Goal: Information Seeking & Learning: Learn about a topic

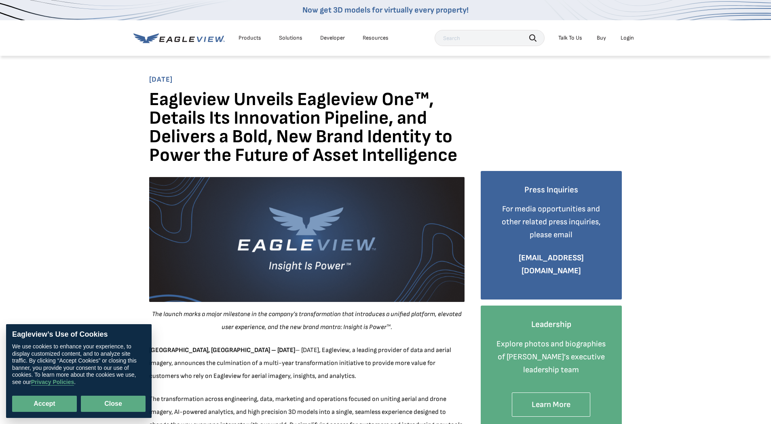
click at [110, 402] on button "Close" at bounding box center [113, 404] width 65 height 16
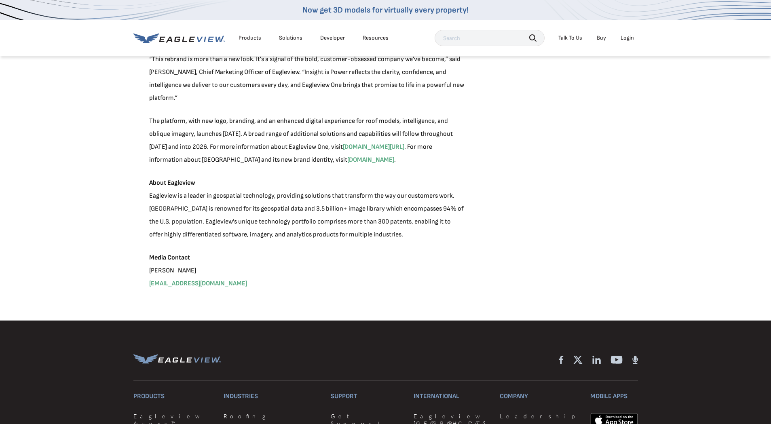
scroll to position [1197, 0]
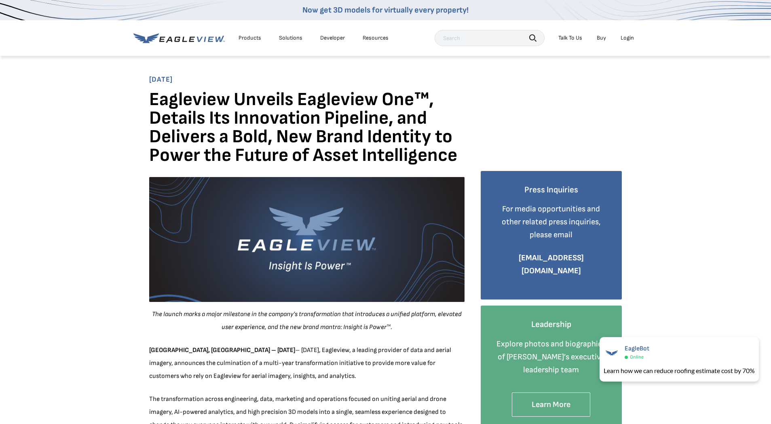
click at [182, 39] on icon at bounding box center [178, 38] width 91 height 10
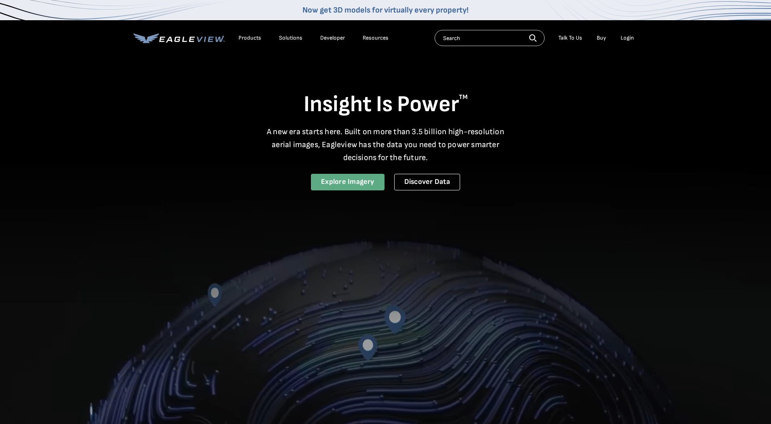
click at [367, 182] on link "Explore Imagery" at bounding box center [348, 182] width 74 height 17
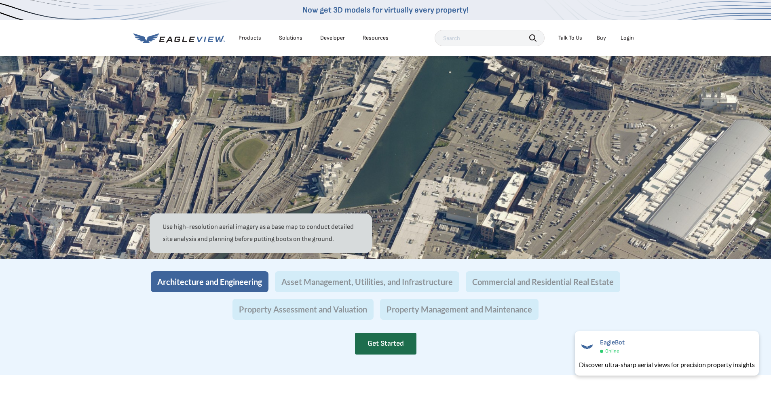
scroll to position [670, 0]
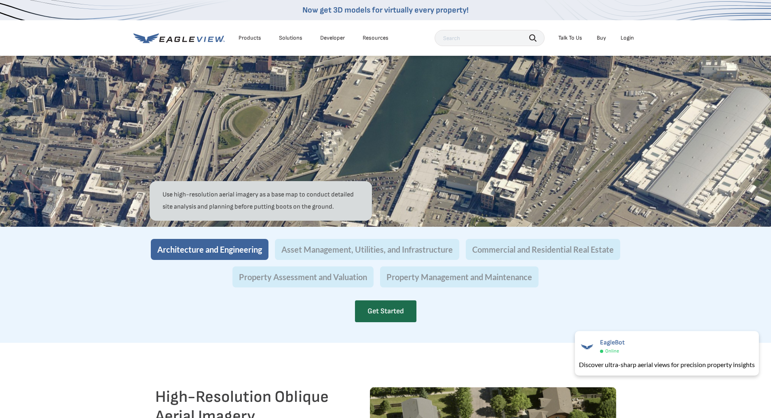
click at [504, 155] on img at bounding box center [385, 67] width 771 height 320
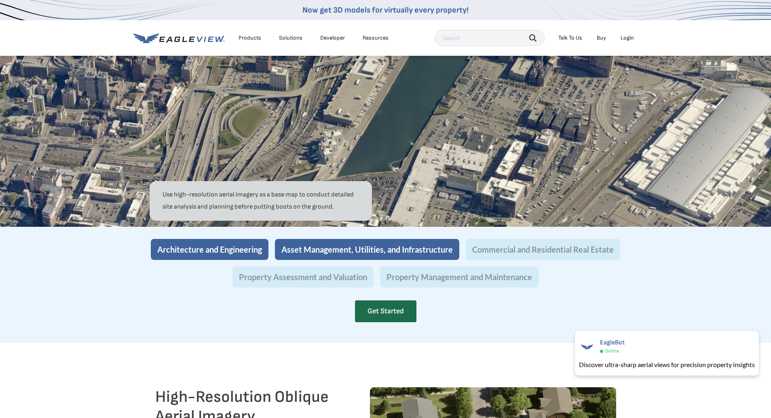
click at [395, 260] on button "Asset Management, Utilities, and Infrastructure" at bounding box center [367, 249] width 184 height 21
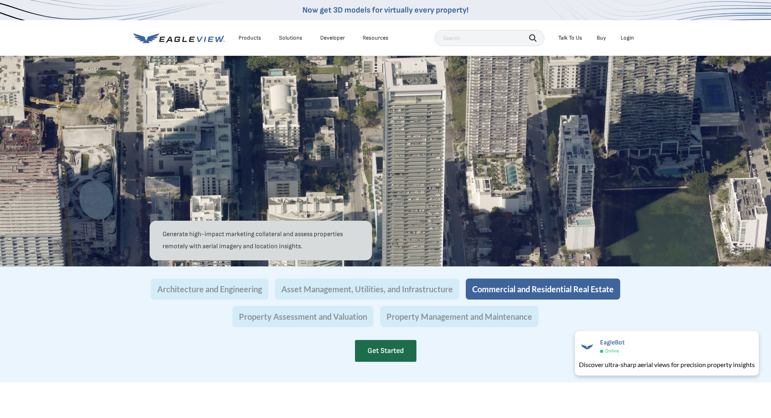
scroll to position [667, 0]
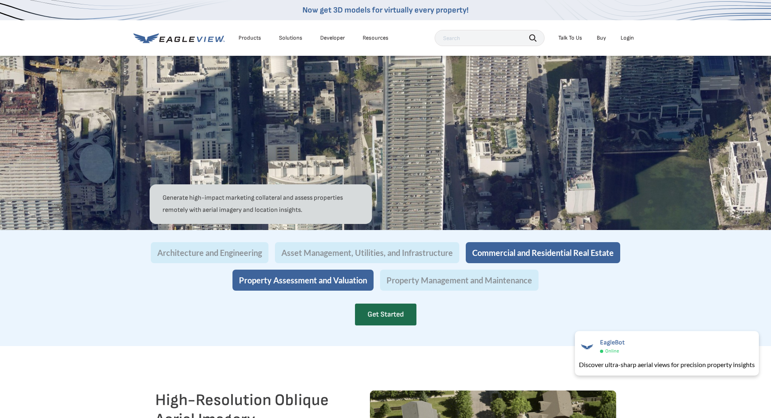
click at [351, 291] on button "Property Assessment and Valuation" at bounding box center [303, 280] width 141 height 21
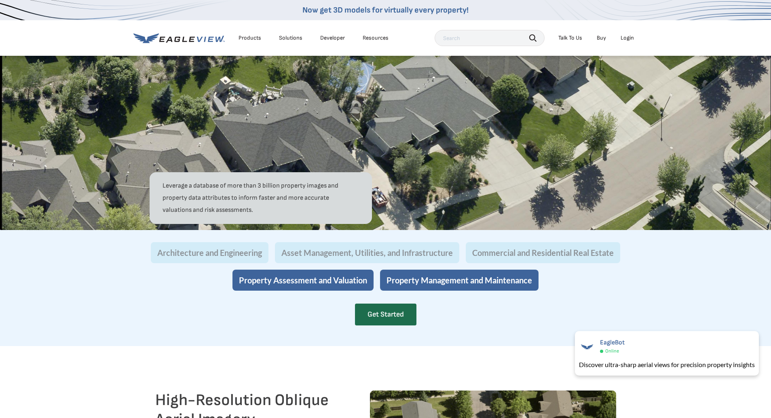
click at [417, 291] on button "Property Management and Maintenance" at bounding box center [459, 280] width 159 height 21
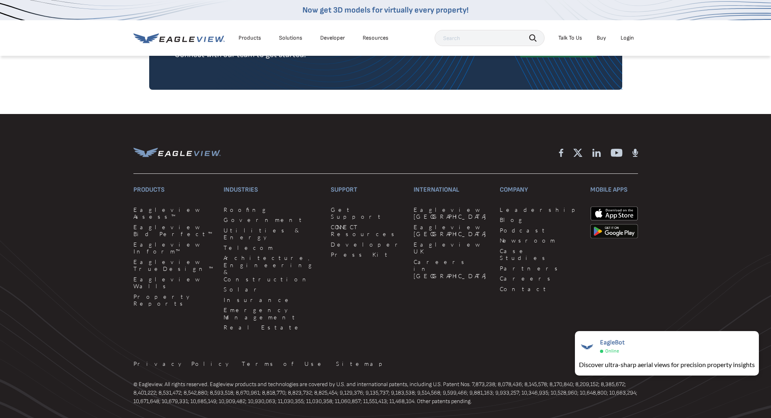
scroll to position [2077, 0]
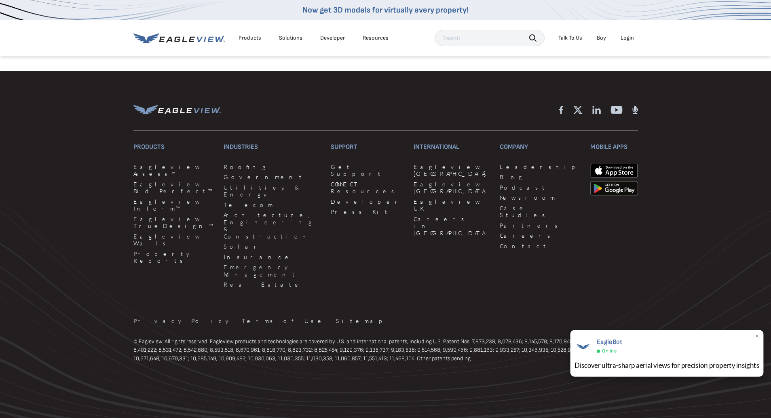
click at [758, 336] on span "×" at bounding box center [757, 337] width 4 height 8
